Goal: Find specific page/section: Find specific page/section

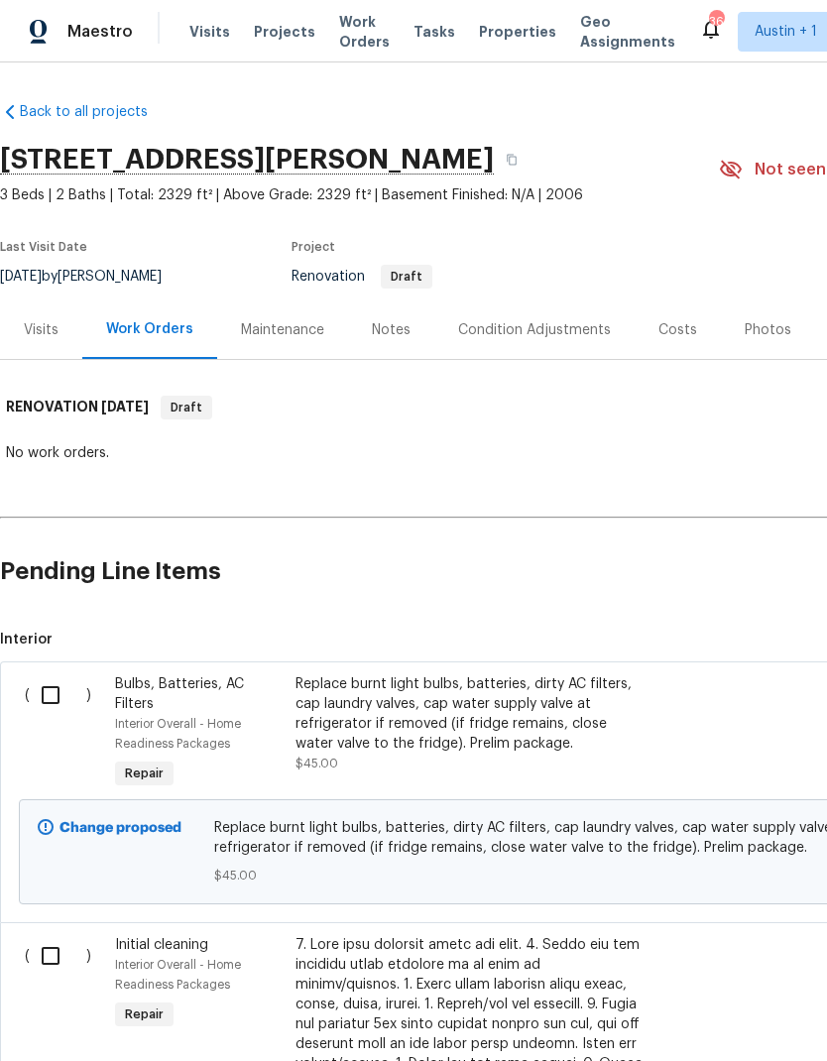
click at [29, 332] on div "Visits" at bounding box center [41, 330] width 35 height 20
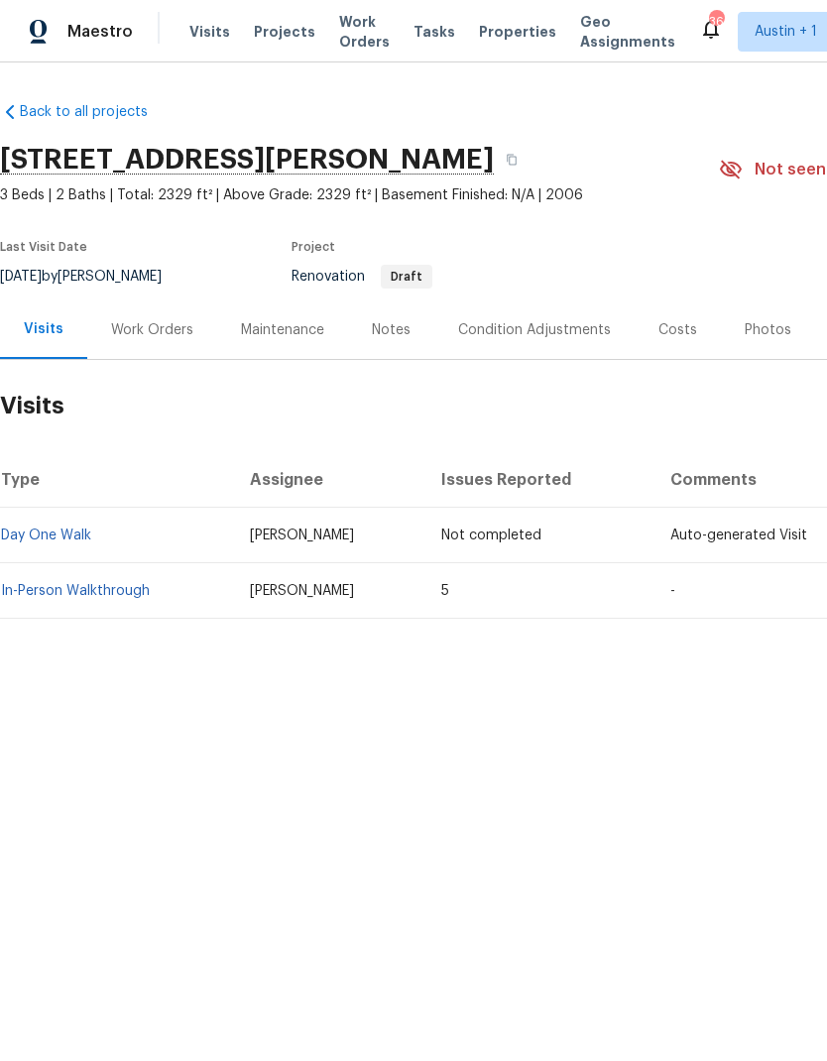
click at [109, 587] on link "In-Person Walkthrough" at bounding box center [75, 591] width 149 height 14
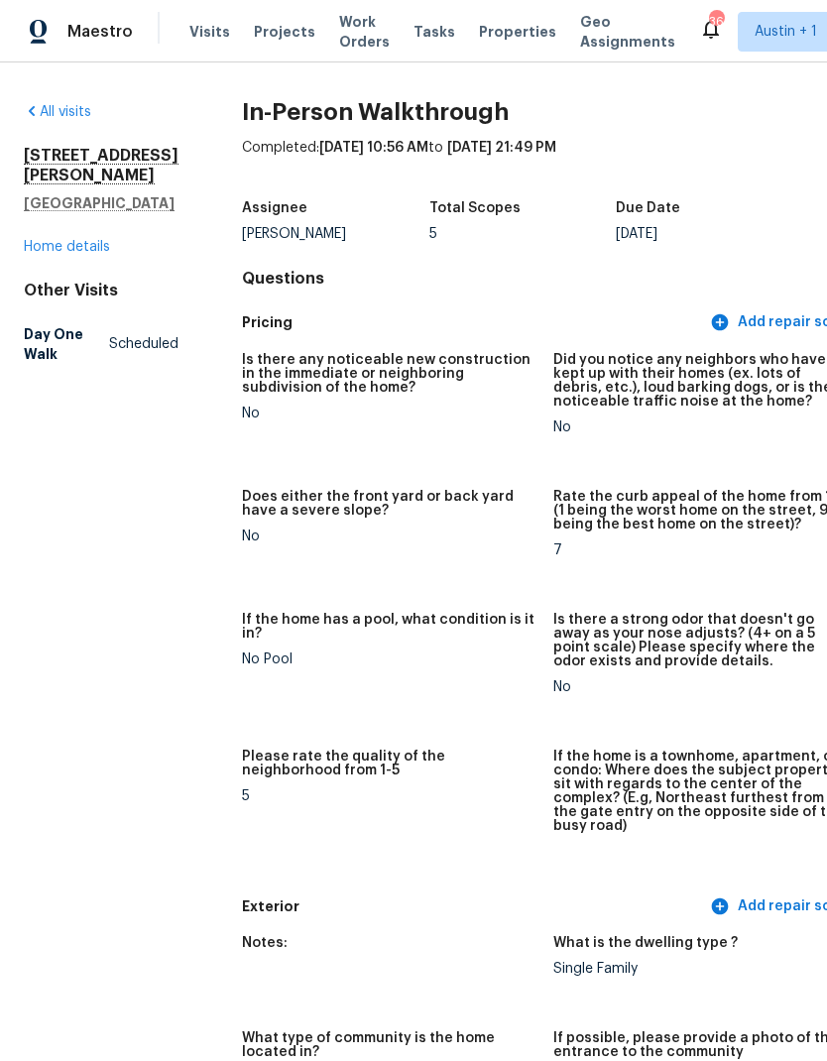
click at [45, 98] on div "All visits [STREET_ADDRESS][PERSON_NAME] Home details Other Visits Day One Walk…" at bounding box center [413, 561] width 827 height 999
click at [62, 254] on link "Home details" at bounding box center [67, 247] width 86 height 14
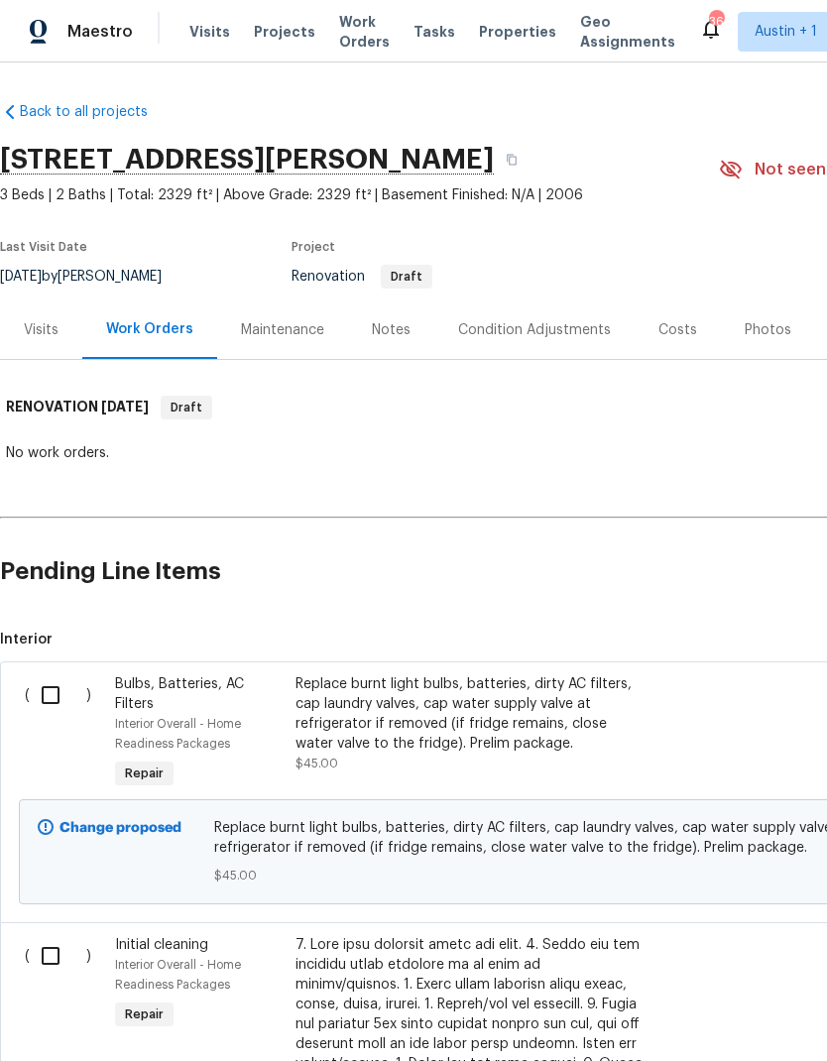
click at [30, 326] on div "Visits" at bounding box center [41, 330] width 35 height 20
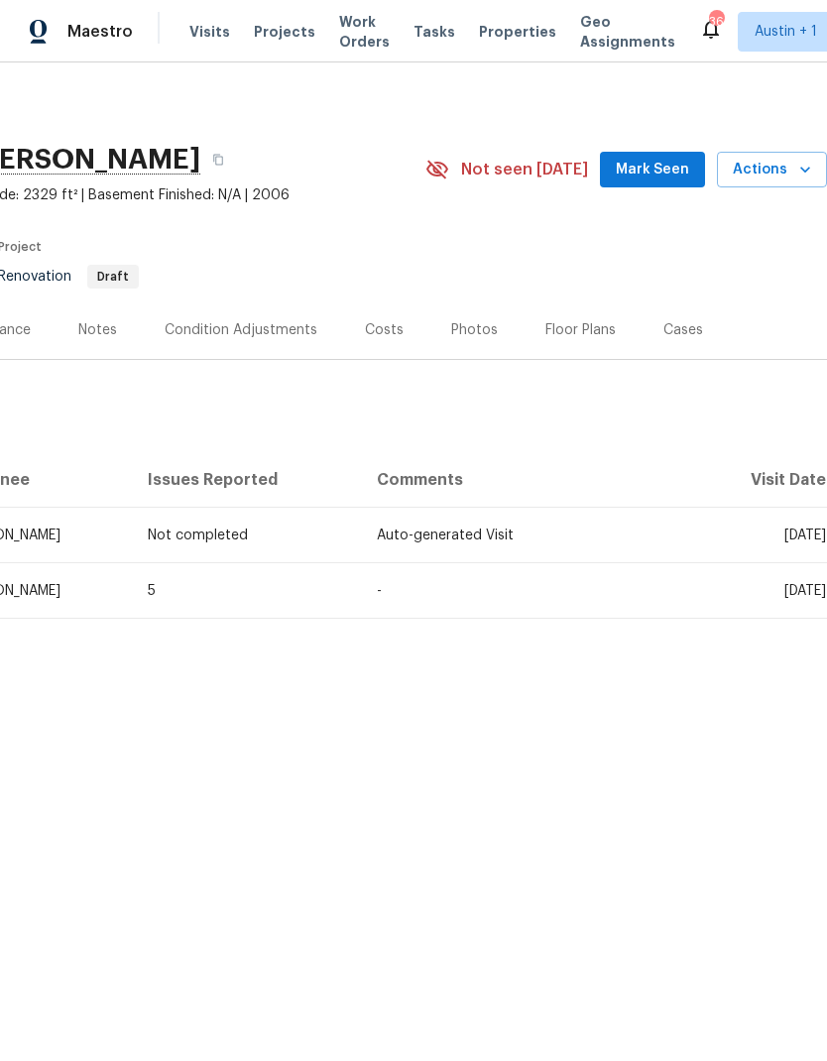
scroll to position [0, 294]
